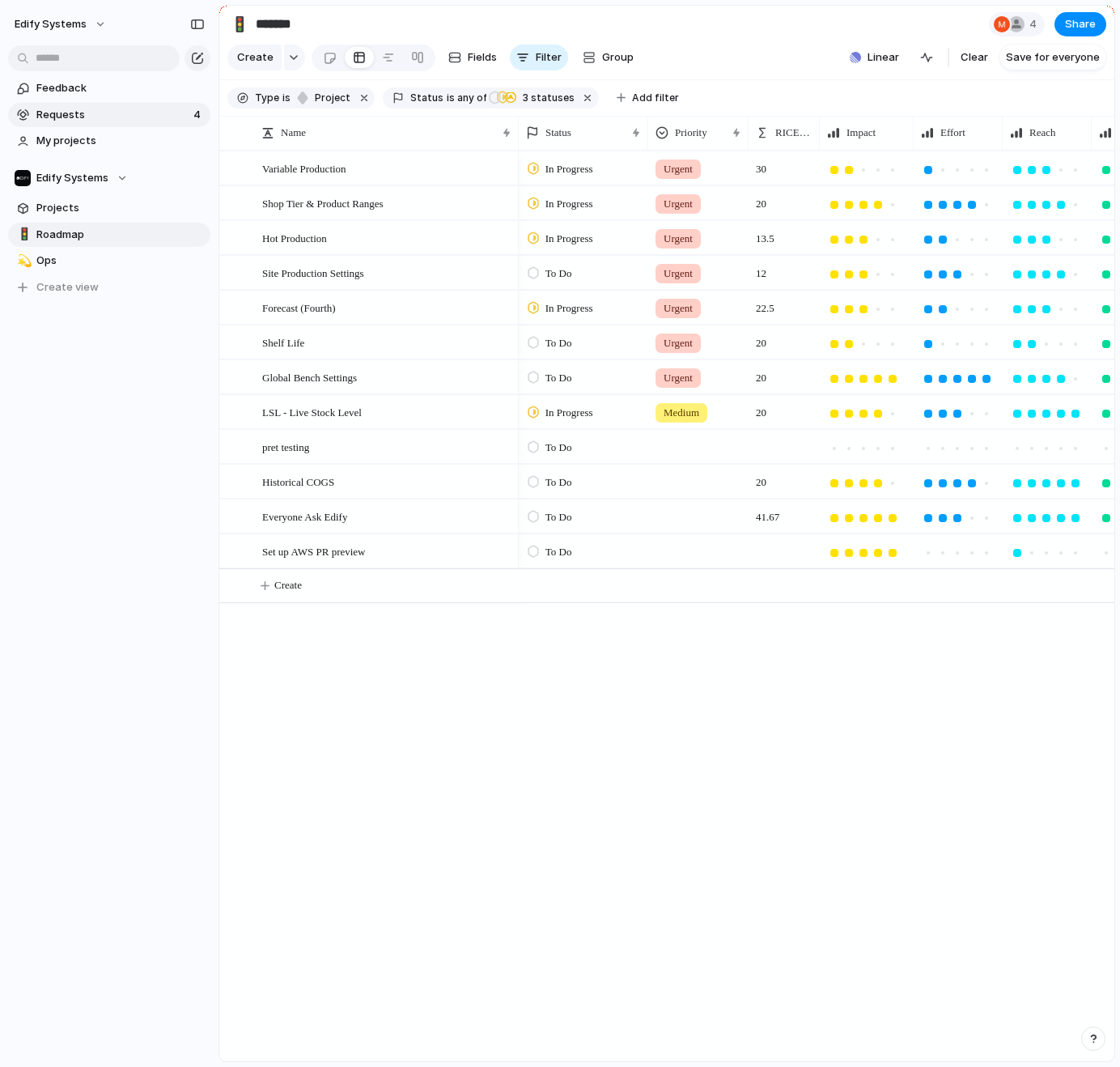
click at [136, 120] on span "Requests" at bounding box center [113, 115] width 152 height 17
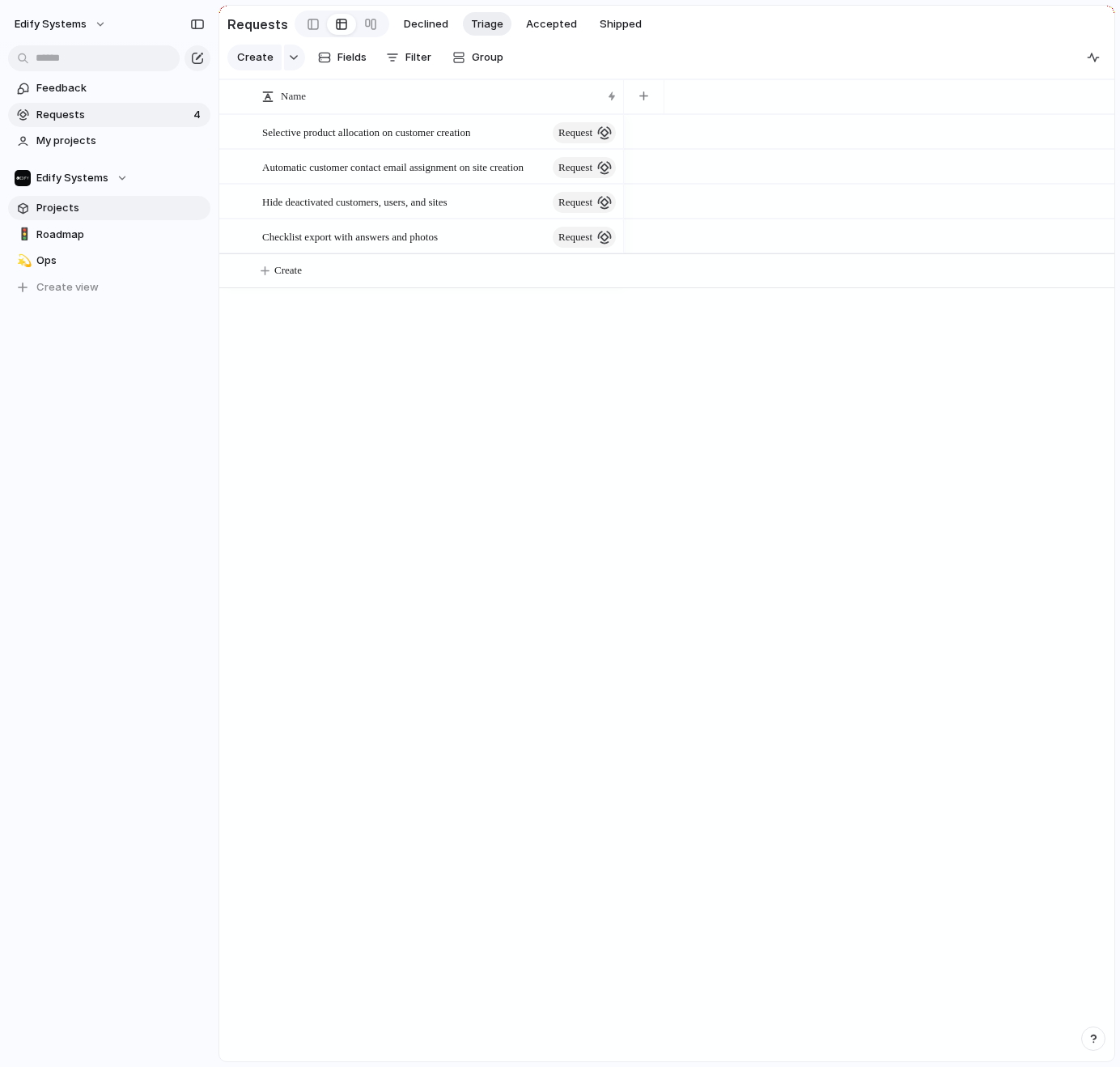
click at [70, 211] on span "Projects" at bounding box center [121, 208] width 169 height 17
